Goal: Ask a question: Seek information or help from site administrators or community

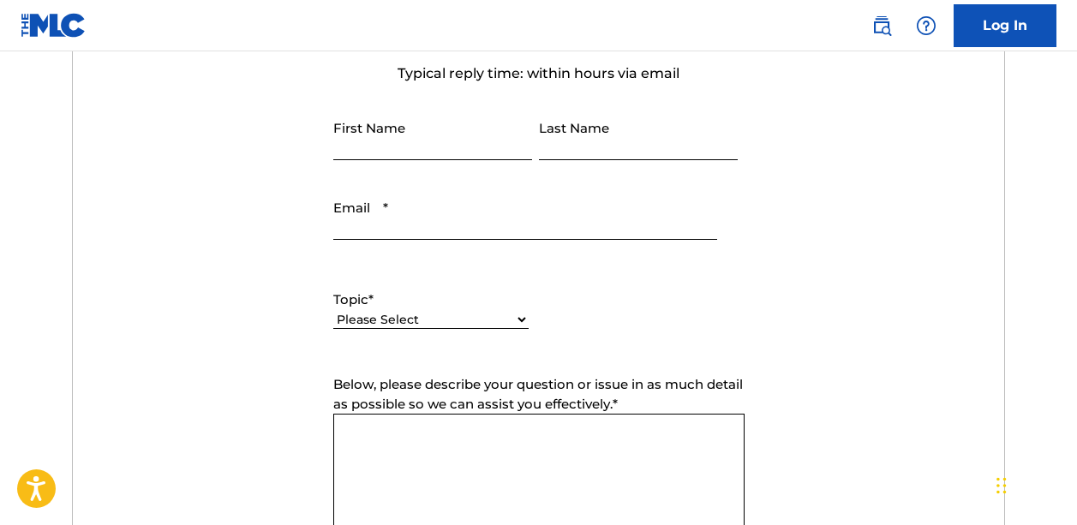
scroll to position [681, 0]
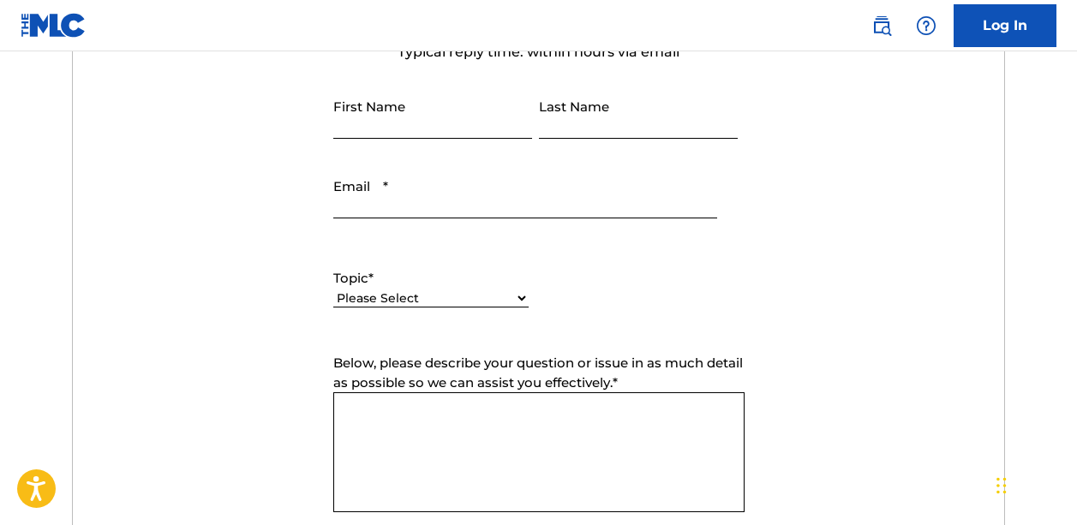
click at [400, 126] on input "First Name" at bounding box center [432, 114] width 199 height 49
type input "[PERSON_NAME]"
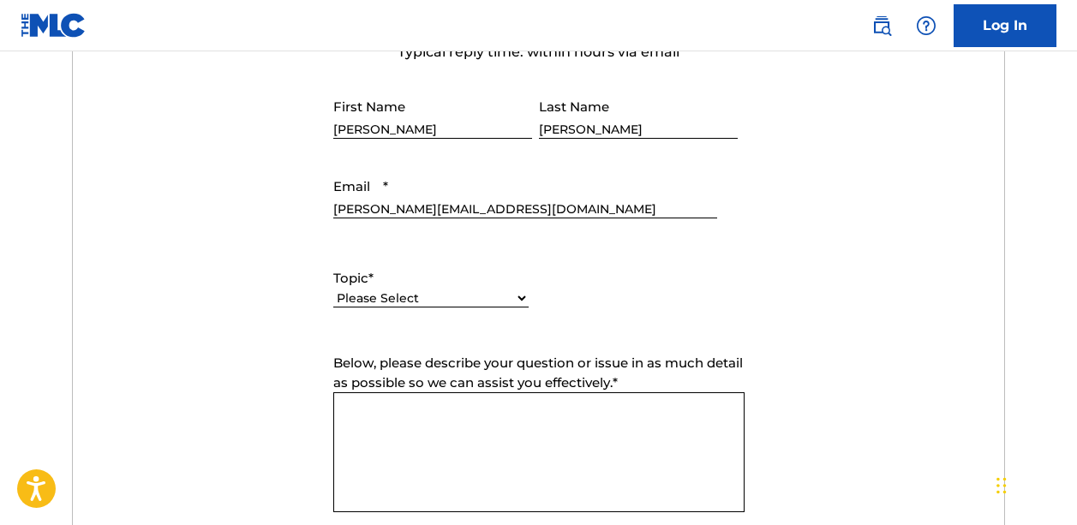
type input "[PERSON_NAME][EMAIL_ADDRESS][DOMAIN_NAME]"
click at [393, 295] on select "Please Select I need help with my account I need help with managing my catalog …" at bounding box center [430, 299] width 195 height 18
select select "I need help with information about The MLC"
click at [333, 291] on select "Please Select I need help with my account I need help with managing my catalog …" at bounding box center [430, 299] width 195 height 18
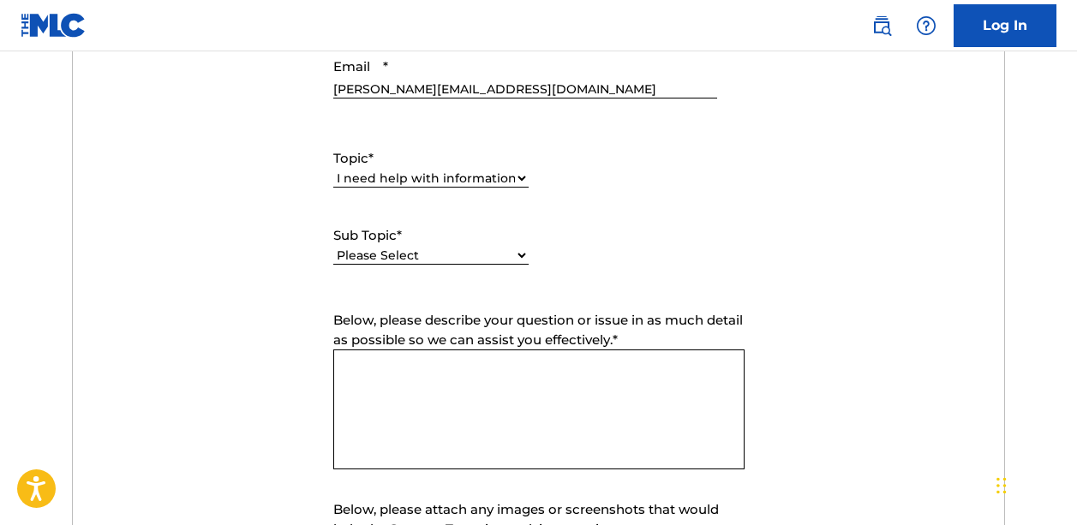
scroll to position [811, 0]
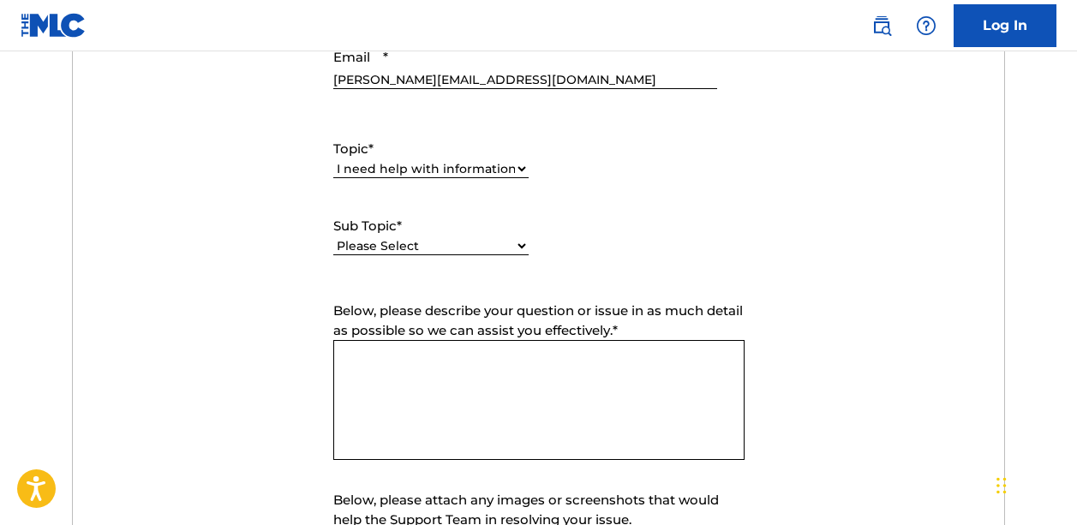
click at [501, 243] on select "Please Select I have a question about The MLC and its operation Why do I need t…" at bounding box center [430, 246] width 195 height 18
select select "Why do I need to register my works with The MLC?"
click at [333, 238] on select "Please Select I have a question about The MLC and its operation Why do I need t…" at bounding box center [430, 246] width 195 height 18
click at [483, 362] on textarea "Below, please describe your question or issue in as much detail as possible so …" at bounding box center [538, 400] width 411 height 120
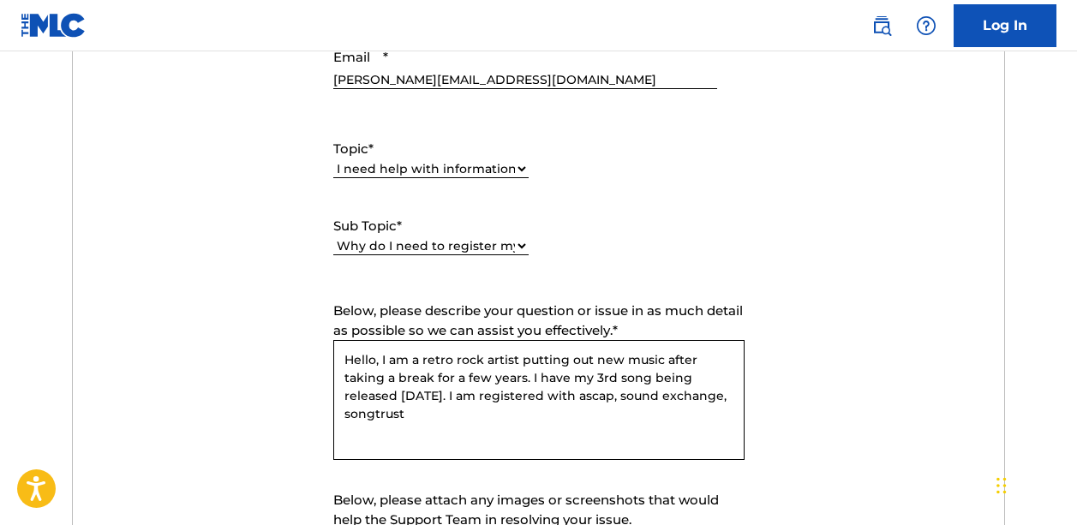
click at [674, 398] on textarea "Hello, I am a retro rock artist putting out new music after taking a break for …" at bounding box center [538, 400] width 411 height 120
click at [531, 418] on textarea "Hello, I am a retro rock artist putting out new music after taking a break for …" at bounding box center [538, 400] width 411 height 120
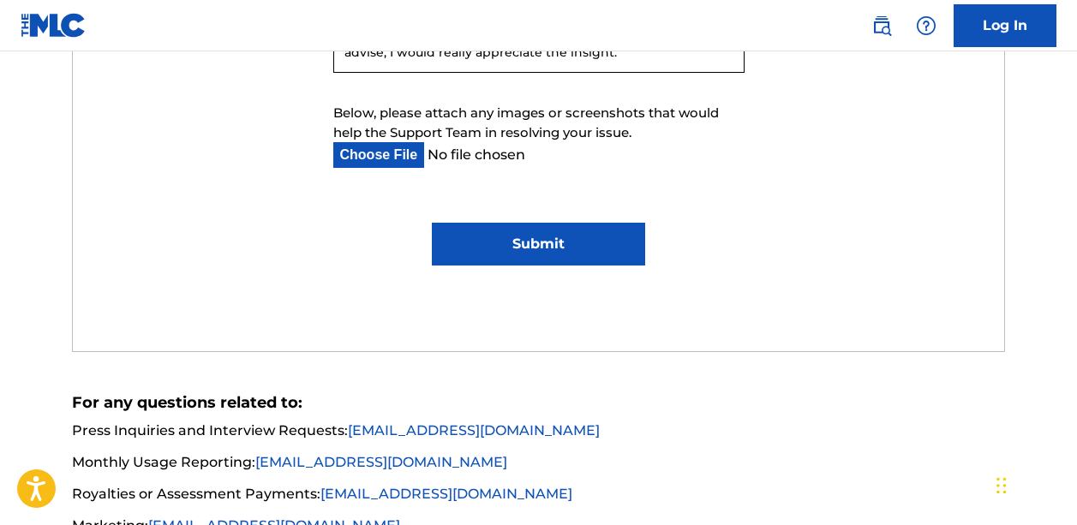
scroll to position [1205, 0]
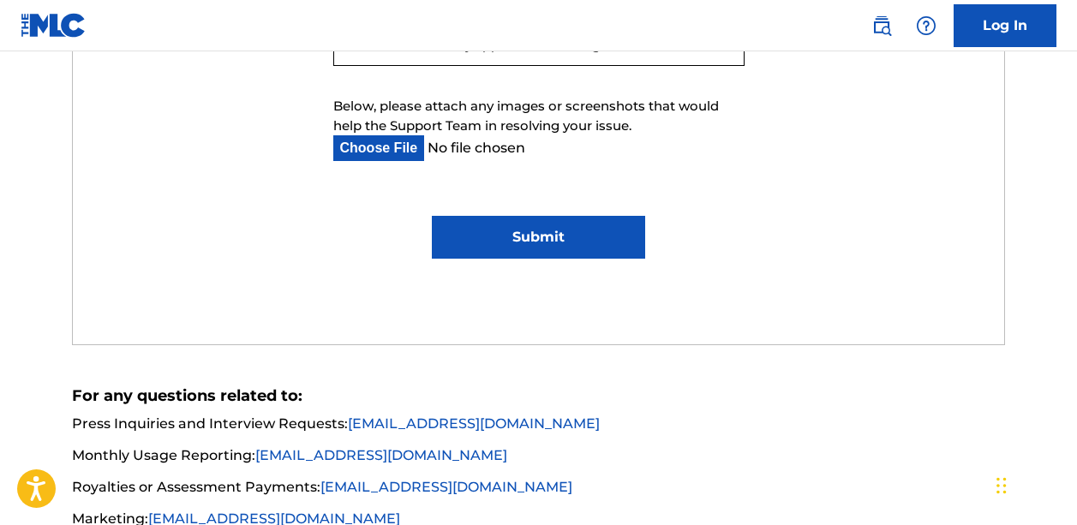
type textarea "Hello, I am a retro rock artist putting out new music after taking a break for …"
click at [537, 237] on input "Submit" at bounding box center [539, 237] width 214 height 43
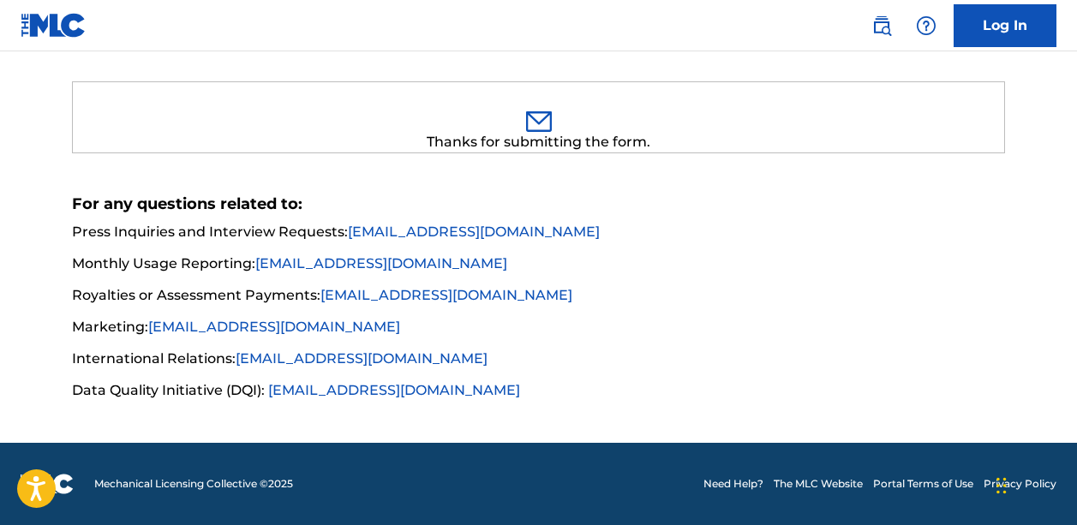
scroll to position [508, 0]
